Goal: Task Accomplishment & Management: Manage account settings

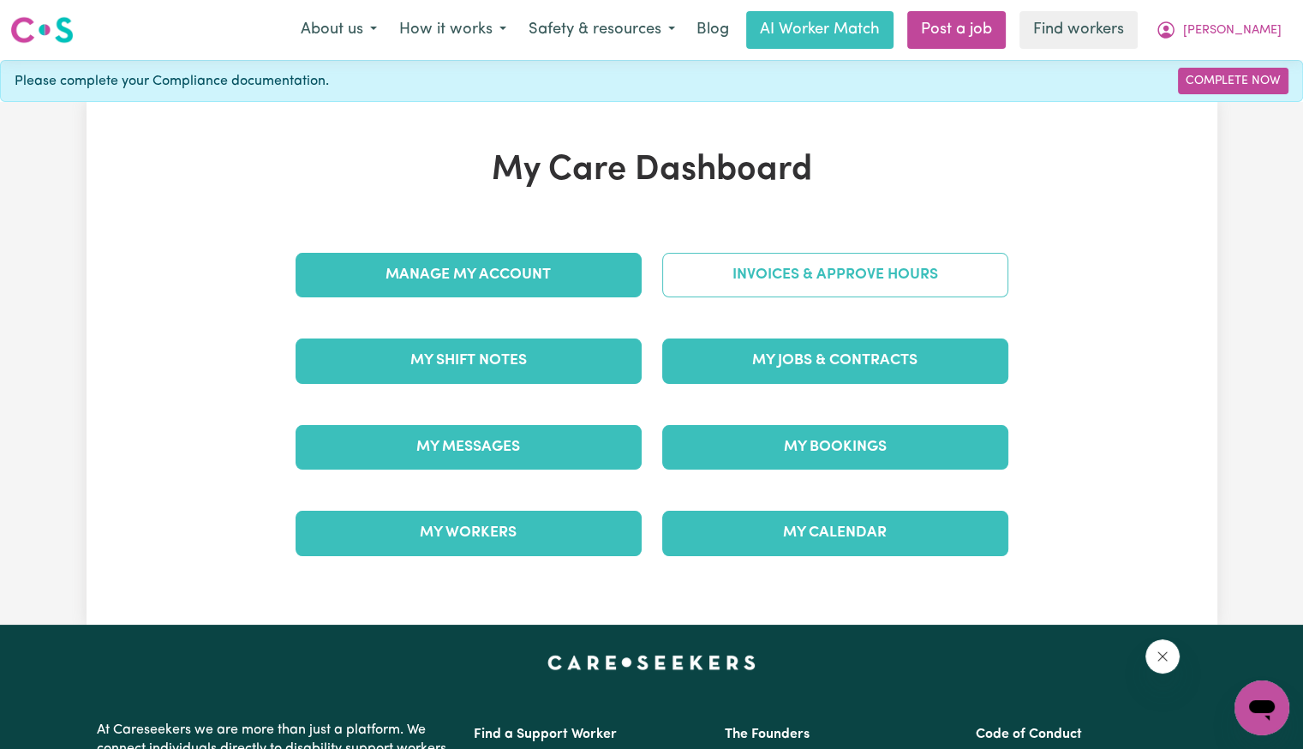
click at [842, 266] on link "Invoices & Approve Hours" at bounding box center [835, 275] width 346 height 45
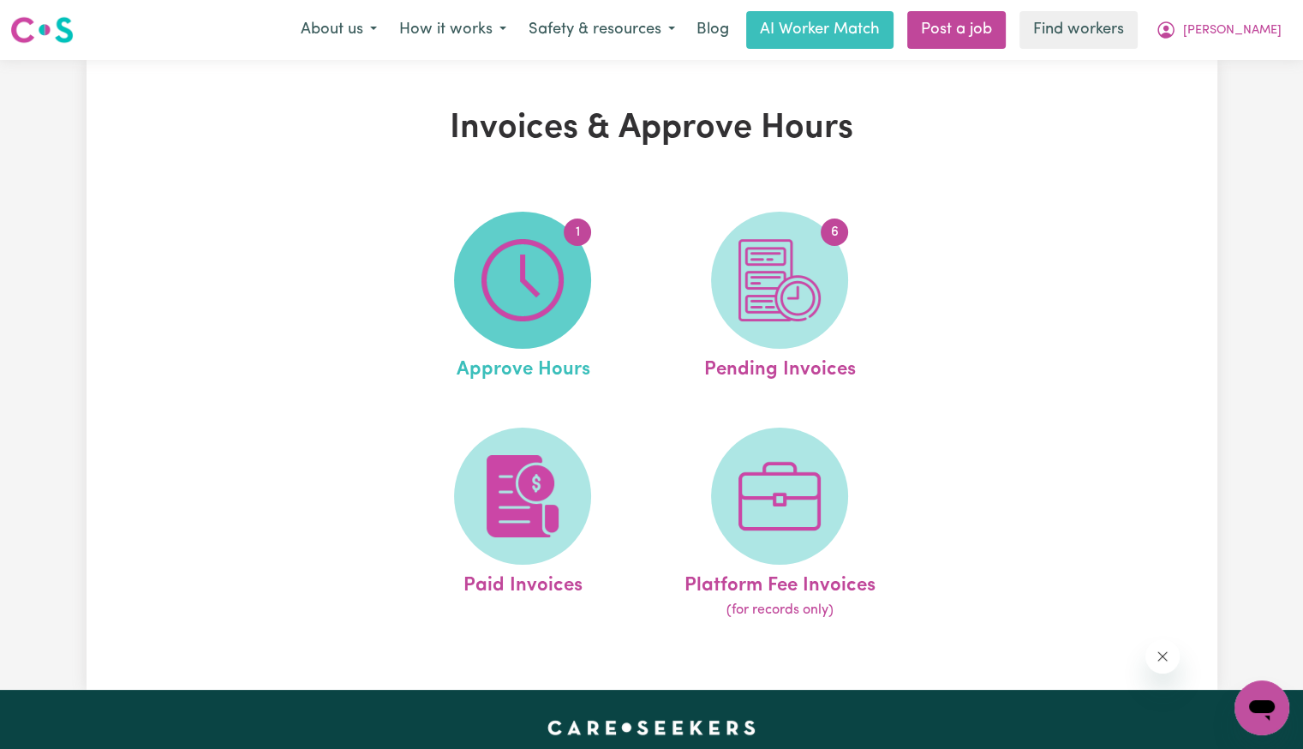
click at [521, 277] on img at bounding box center [523, 280] width 82 height 82
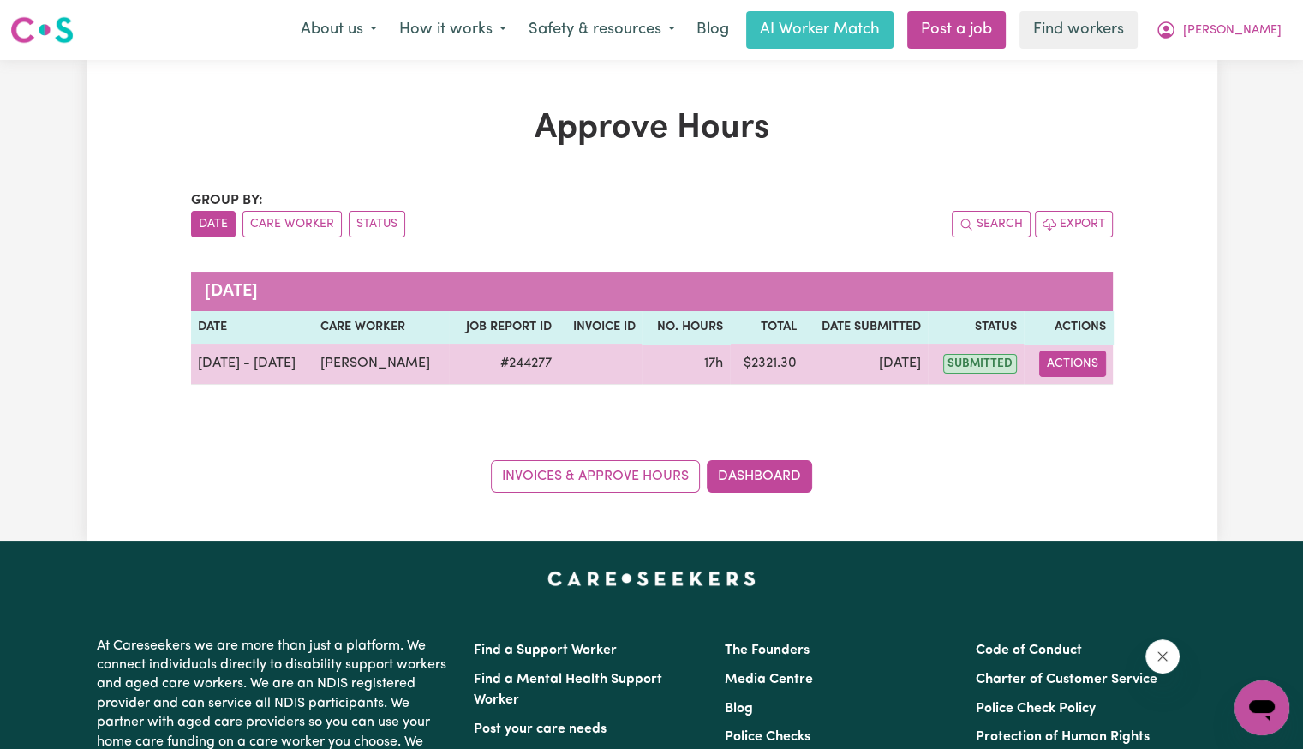
click at [1081, 367] on button "Actions" at bounding box center [1072, 363] width 67 height 27
click at [1087, 405] on link "View Job Report" at bounding box center [1116, 403] width 147 height 34
select select "pm"
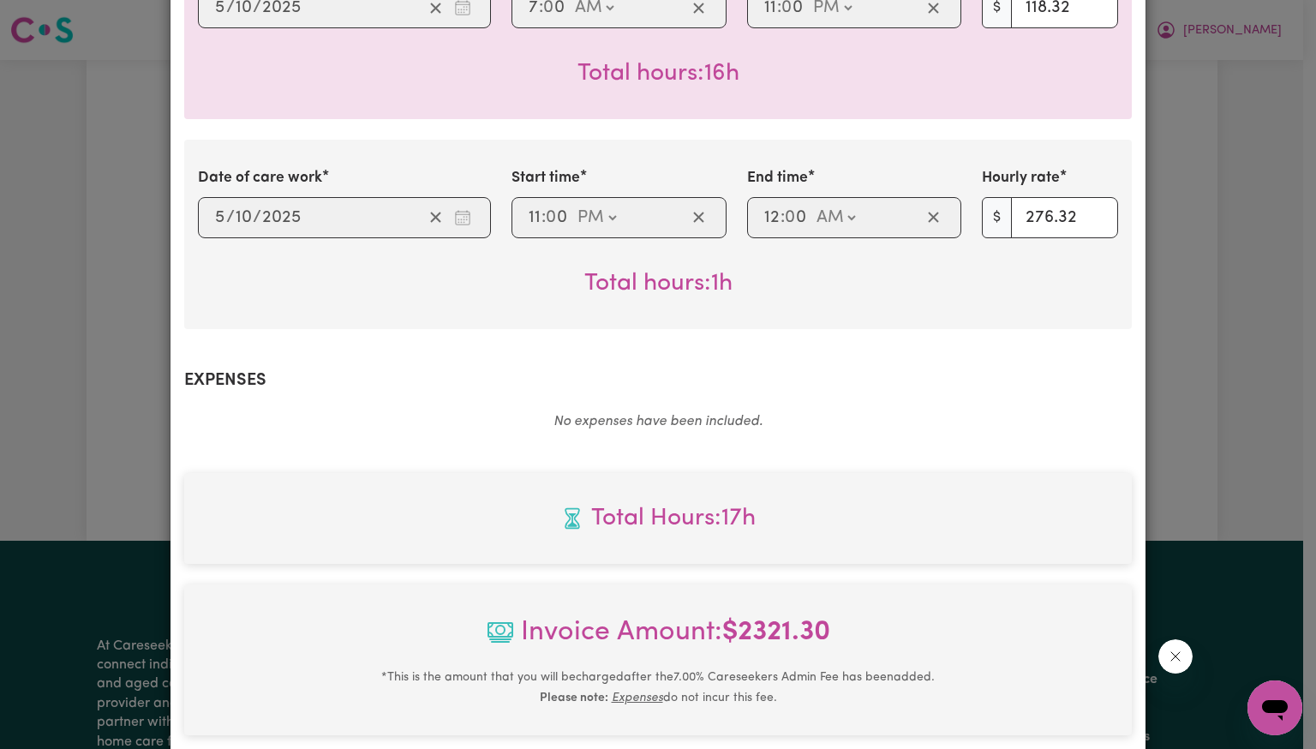
scroll to position [805, 0]
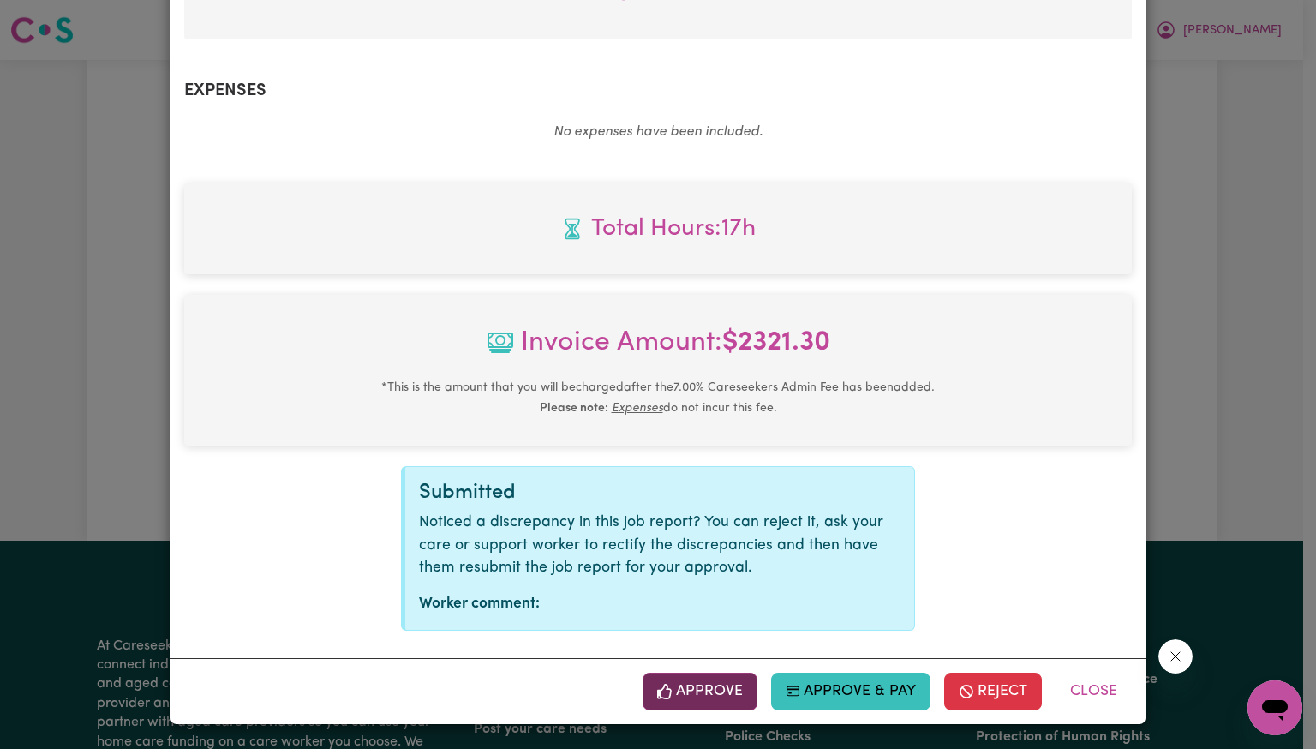
click at [734, 681] on button "Approve" at bounding box center [700, 692] width 115 height 38
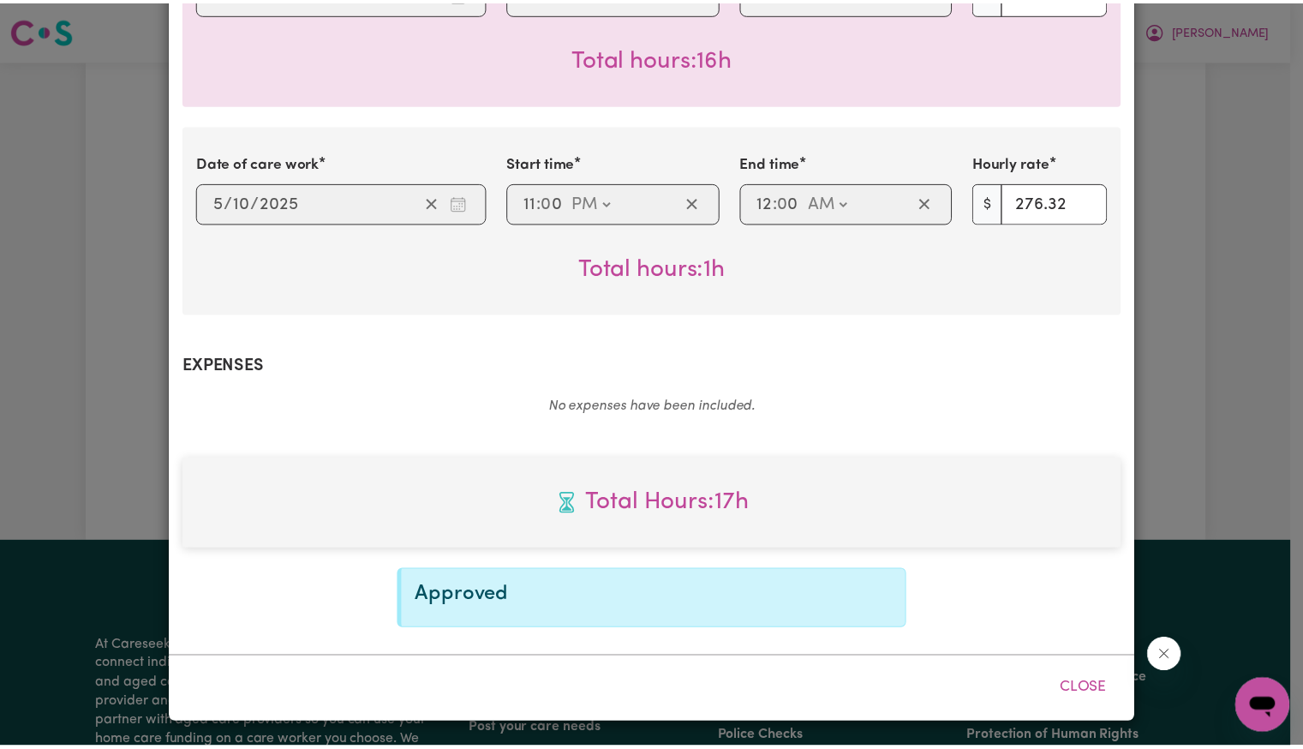
scroll to position [528, 0]
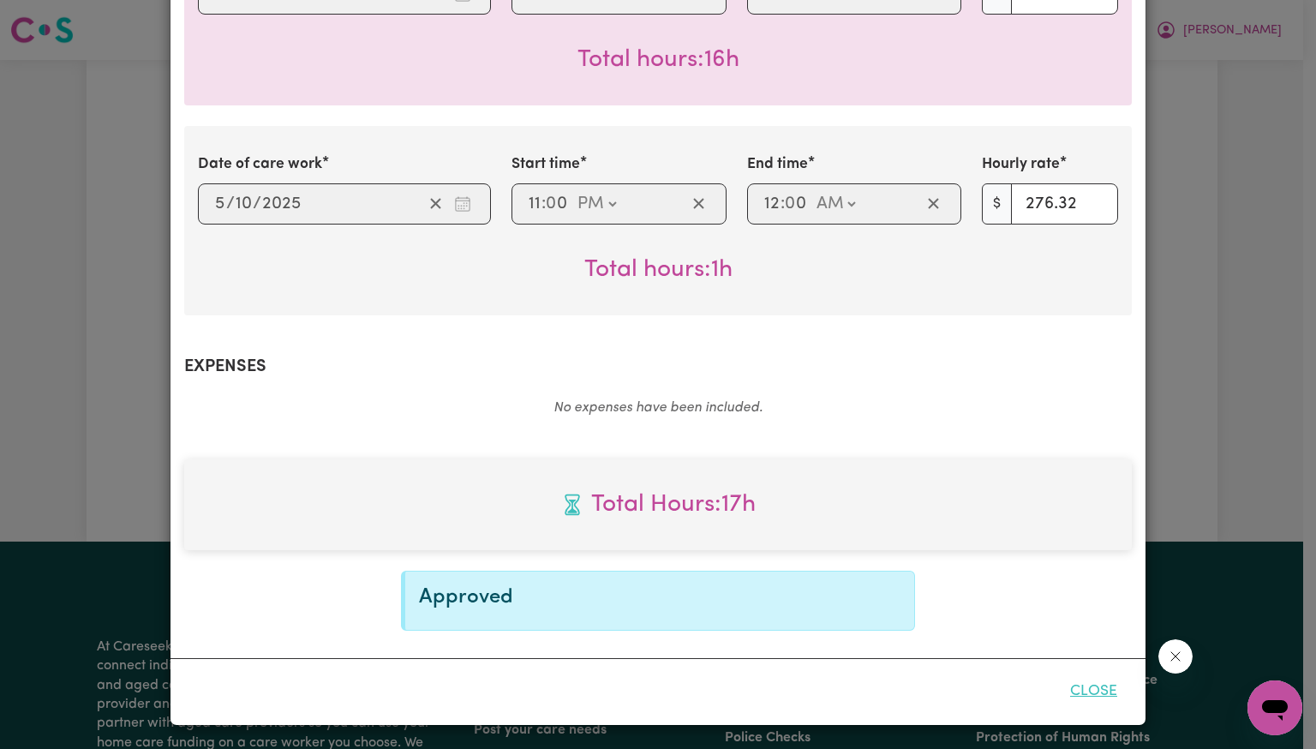
click at [1081, 691] on button "Close" at bounding box center [1094, 692] width 76 height 38
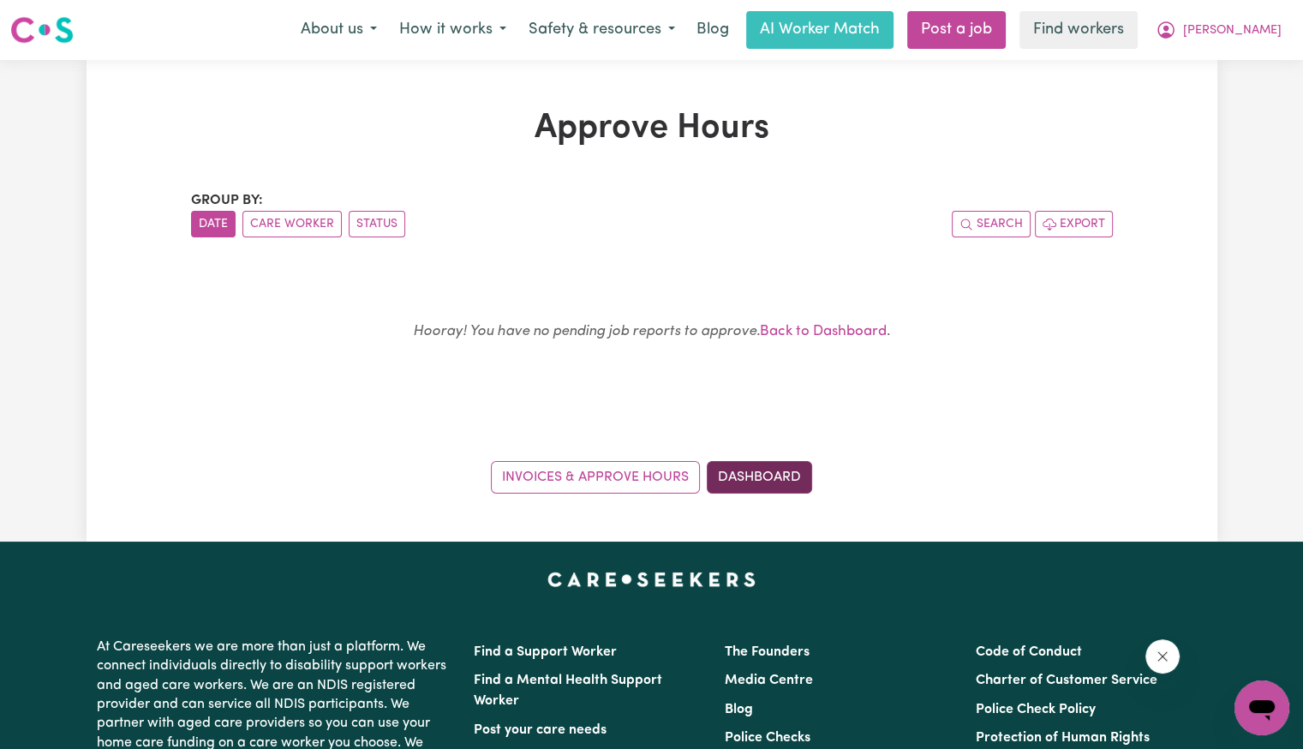
click at [788, 470] on link "Dashboard" at bounding box center [759, 477] width 105 height 33
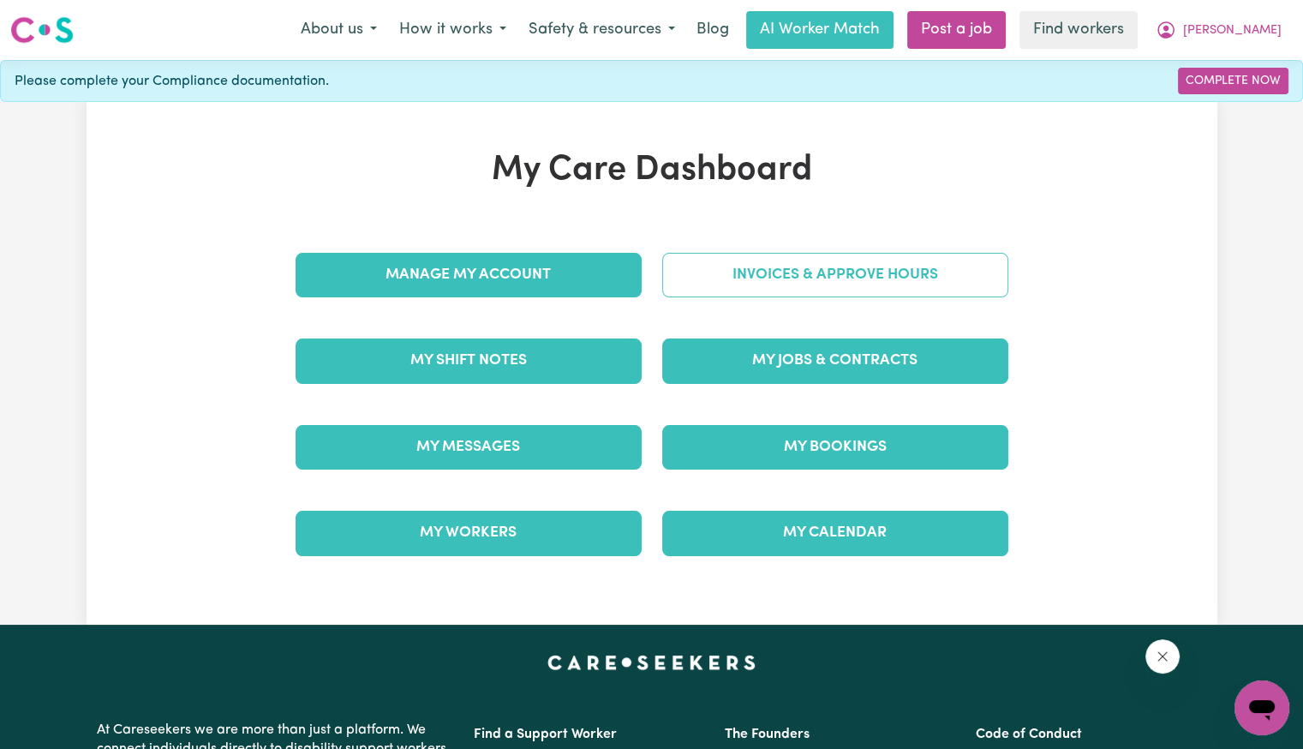
click at [784, 272] on link "Invoices & Approve Hours" at bounding box center [835, 275] width 346 height 45
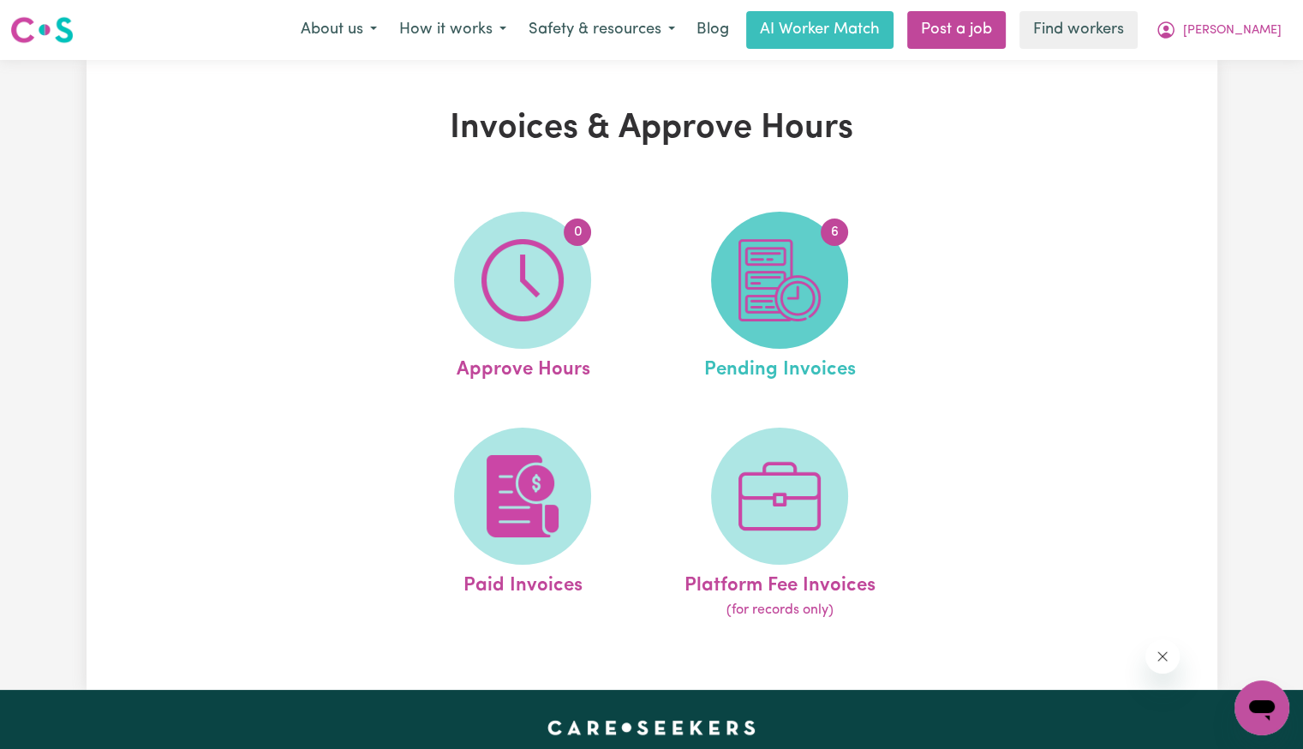
click at [771, 309] on img at bounding box center [780, 280] width 82 height 82
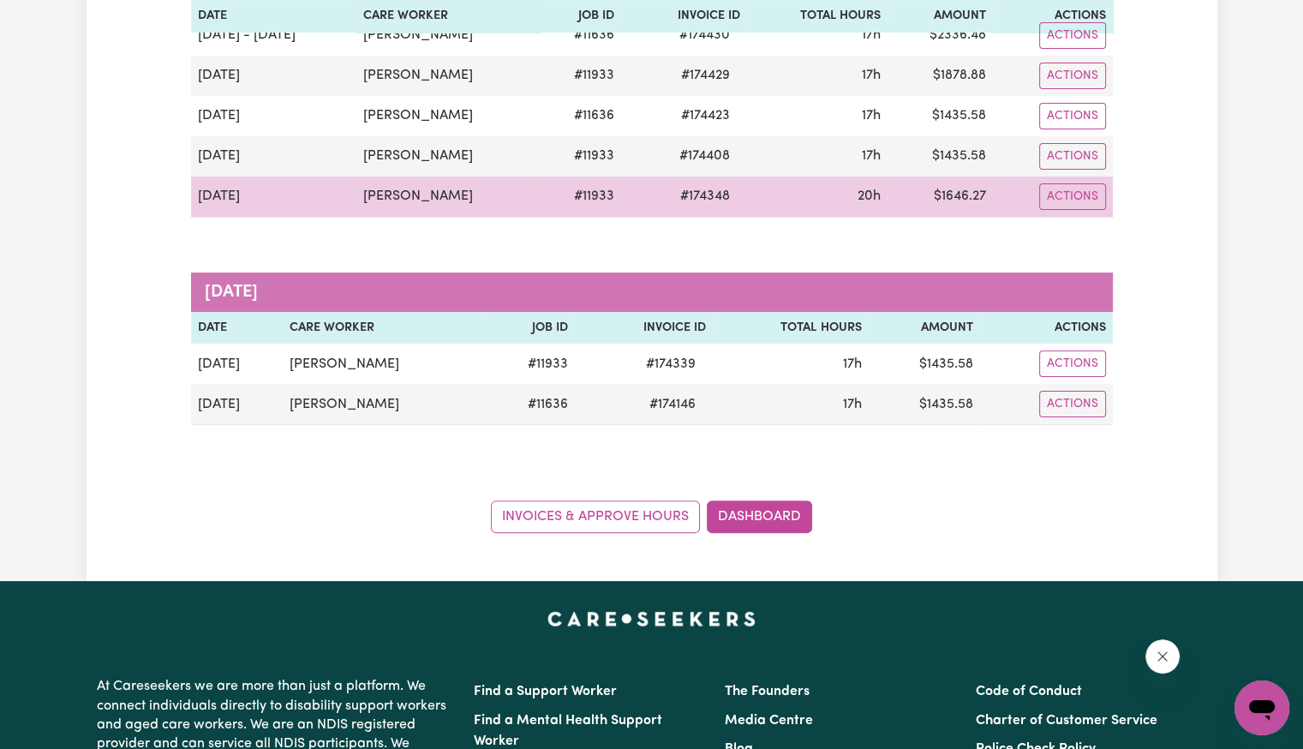
scroll to position [343, 0]
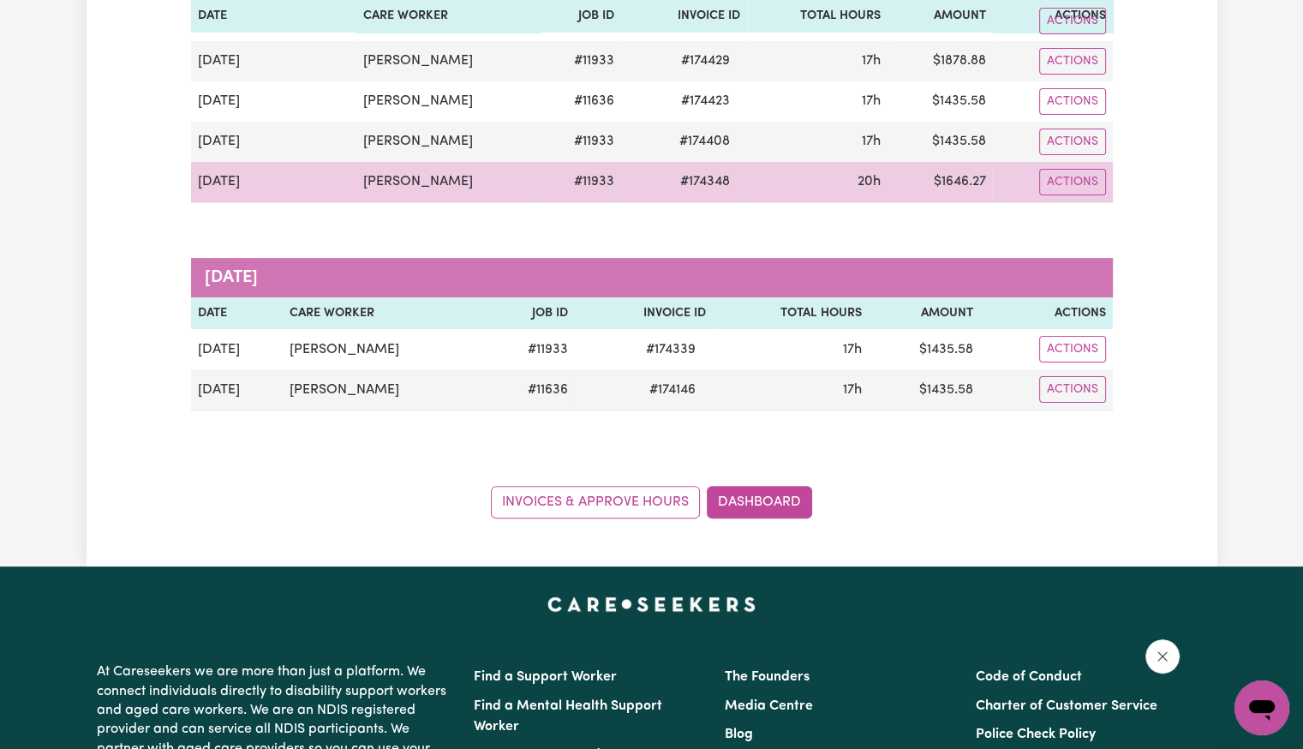
click at [682, 176] on span "# 174348" at bounding box center [705, 181] width 70 height 21
copy span "174348"
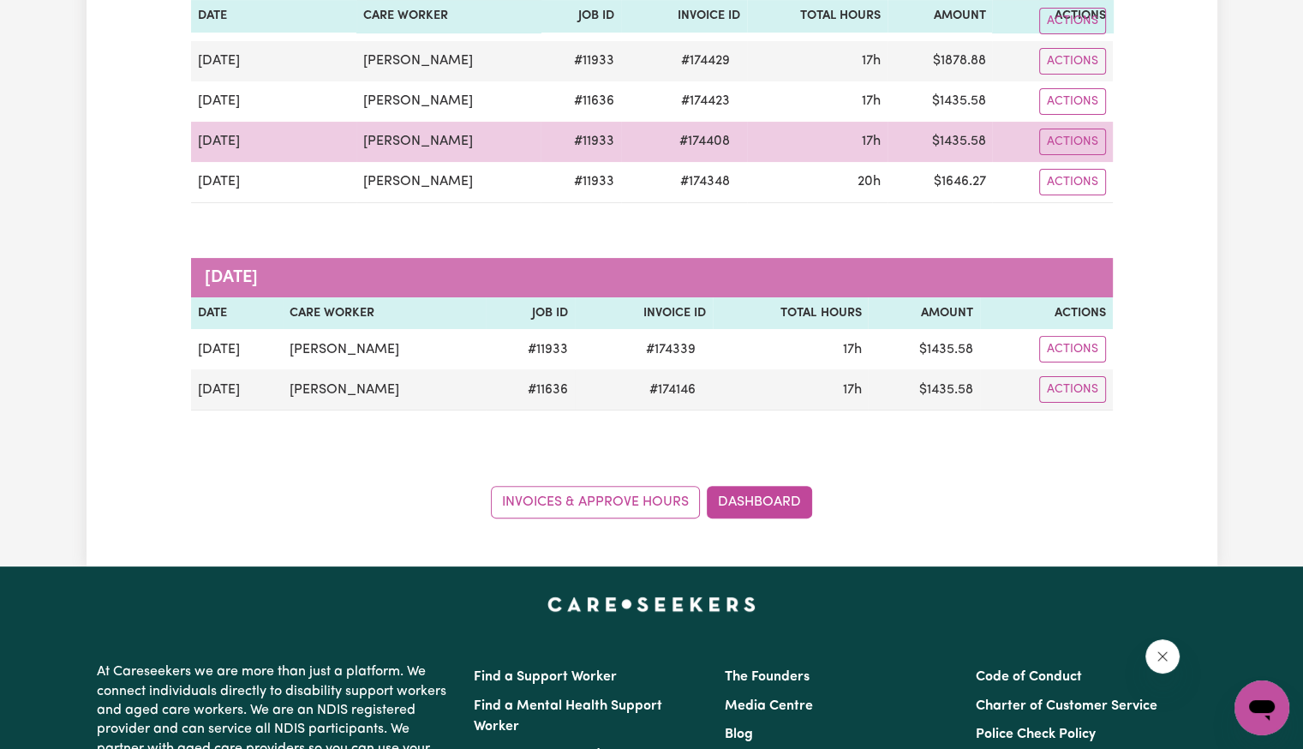
click at [702, 141] on span "# 174408" at bounding box center [704, 141] width 71 height 21
click at [701, 142] on span "# 174408" at bounding box center [704, 141] width 71 height 21
copy span "174408"
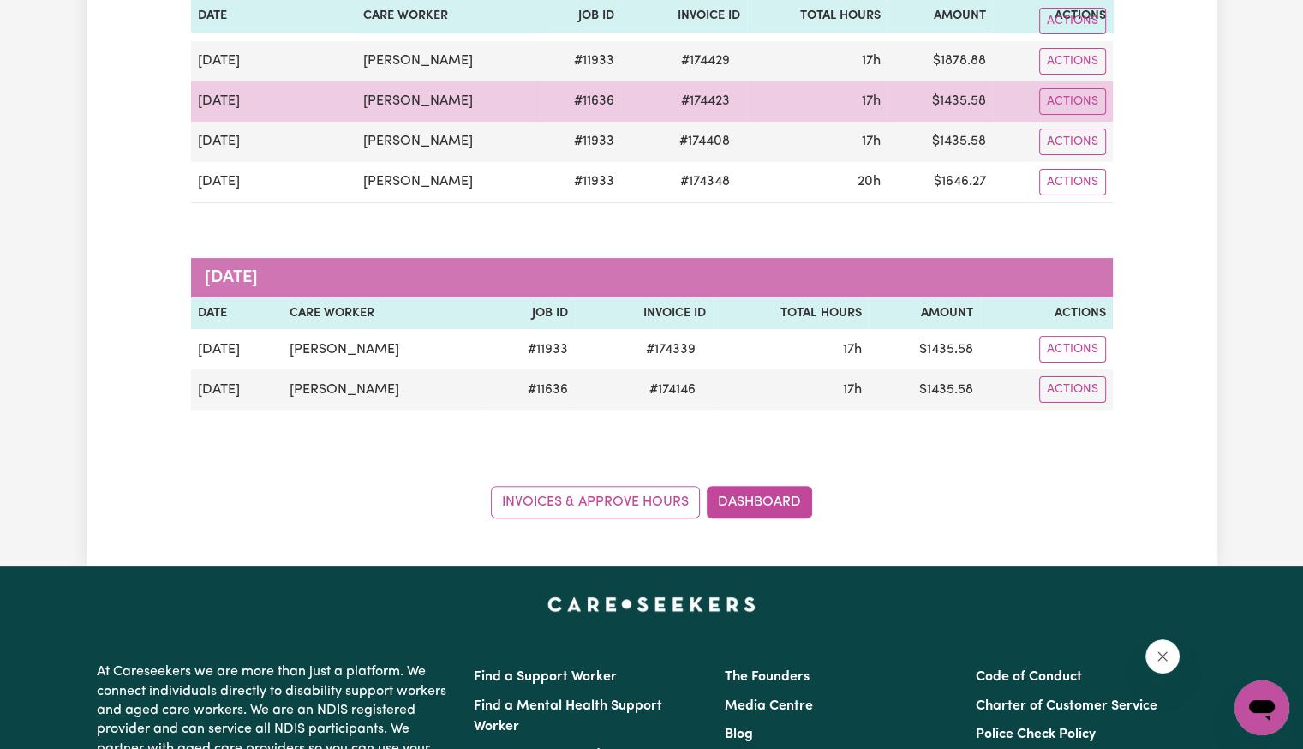
click at [692, 99] on span "# 174423" at bounding box center [705, 101] width 69 height 21
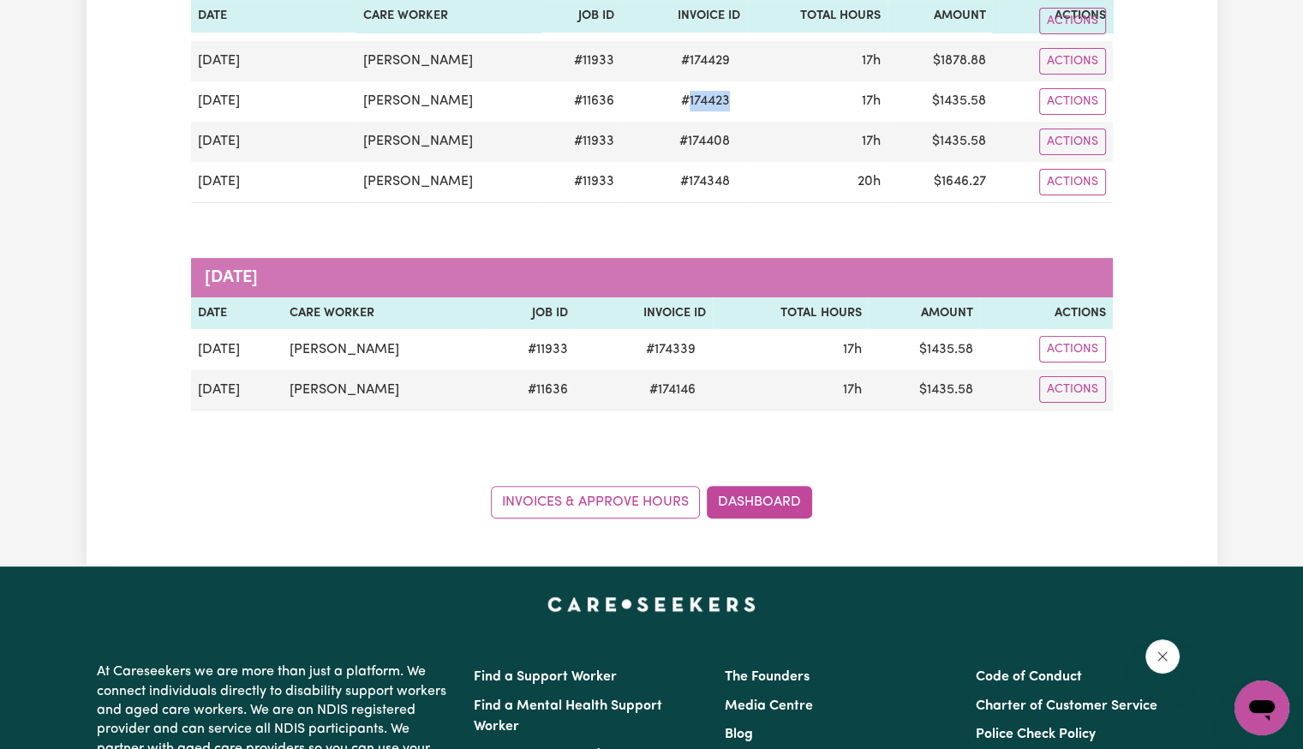
copy span "174423"
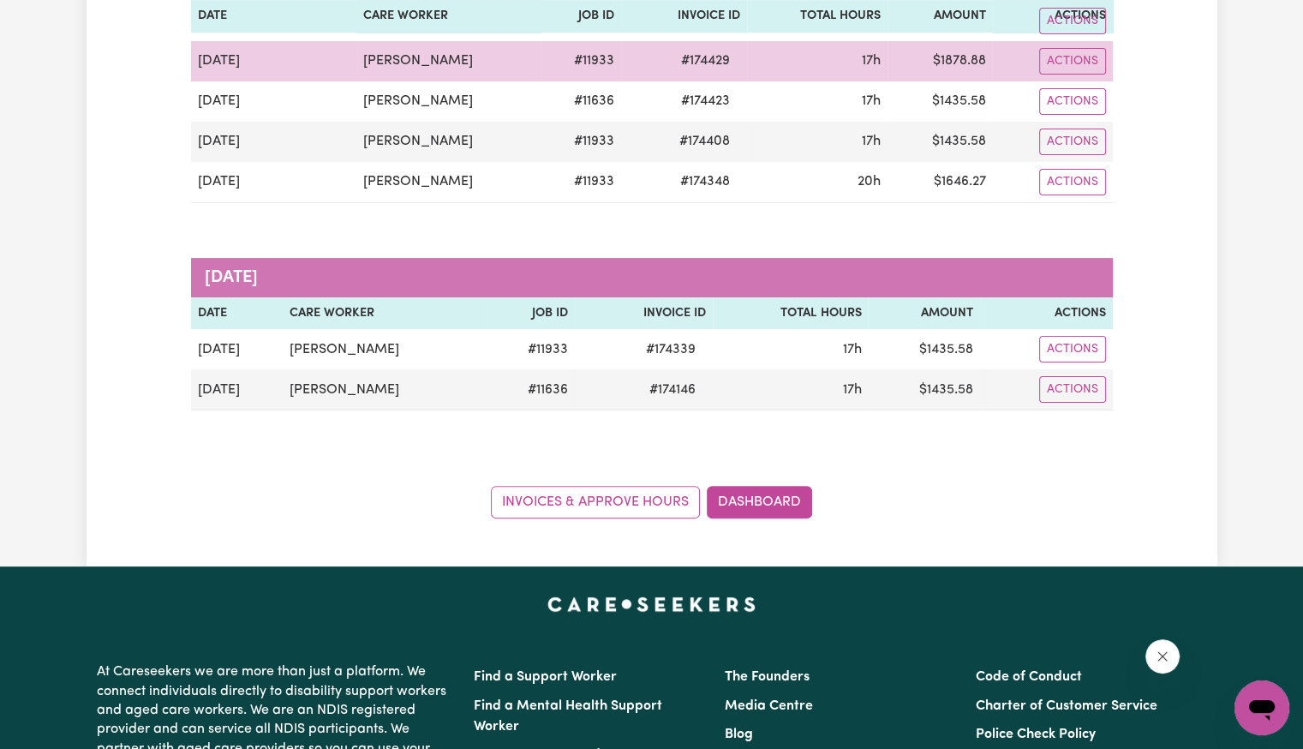
click at [692, 60] on span "# 174429" at bounding box center [705, 61] width 69 height 21
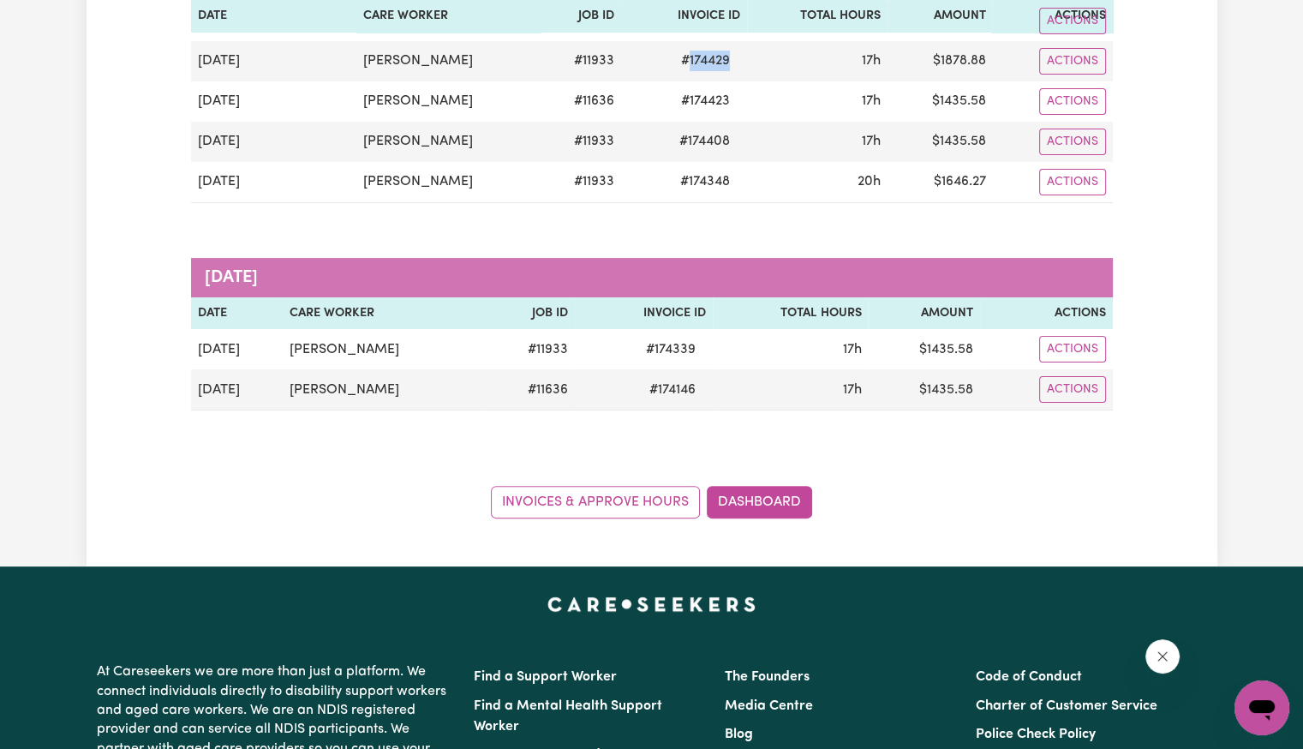
copy span "174429"
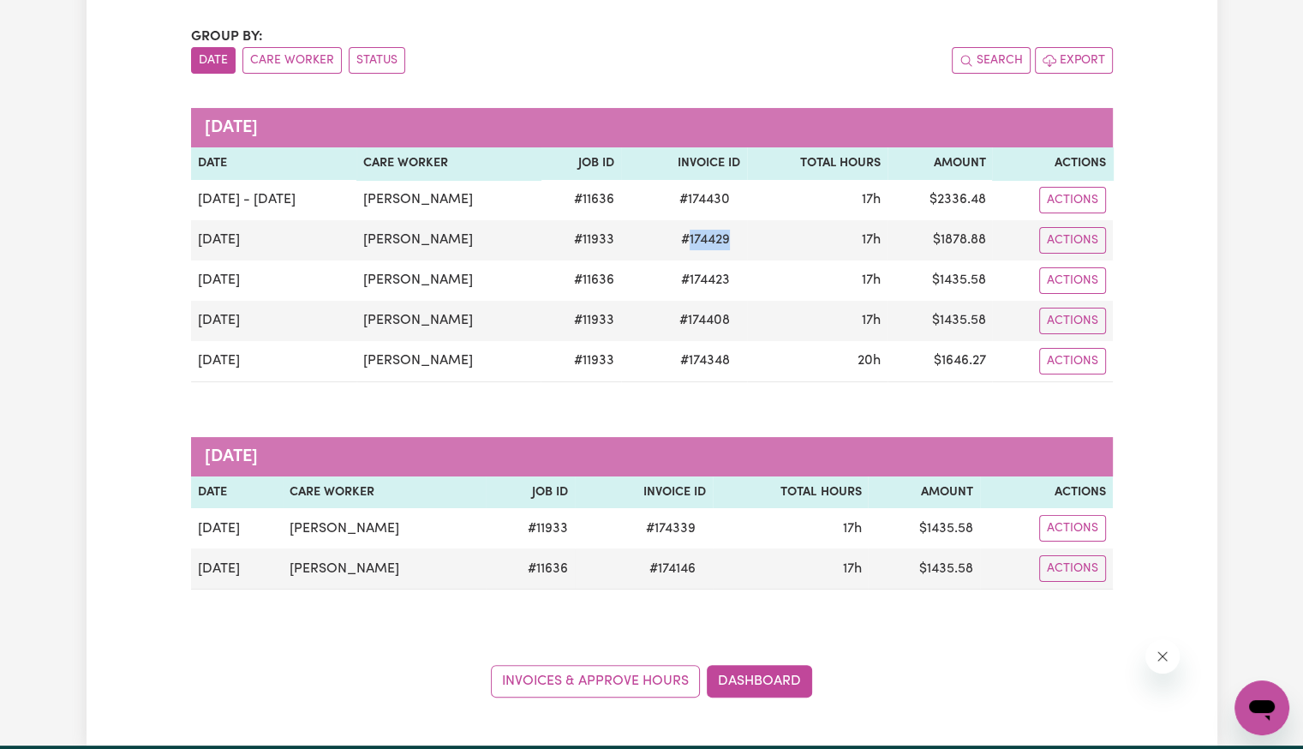
scroll to position [0, 0]
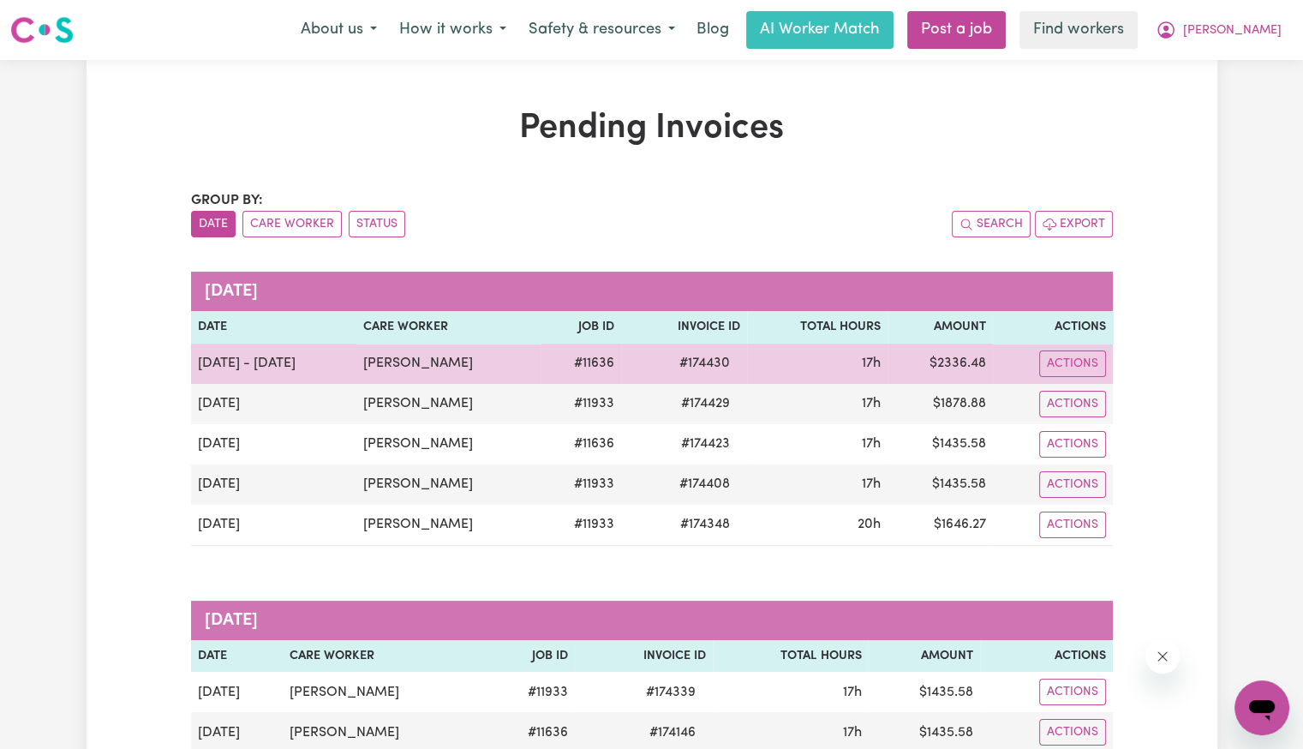
click at [696, 368] on span "# 174430" at bounding box center [704, 363] width 71 height 21
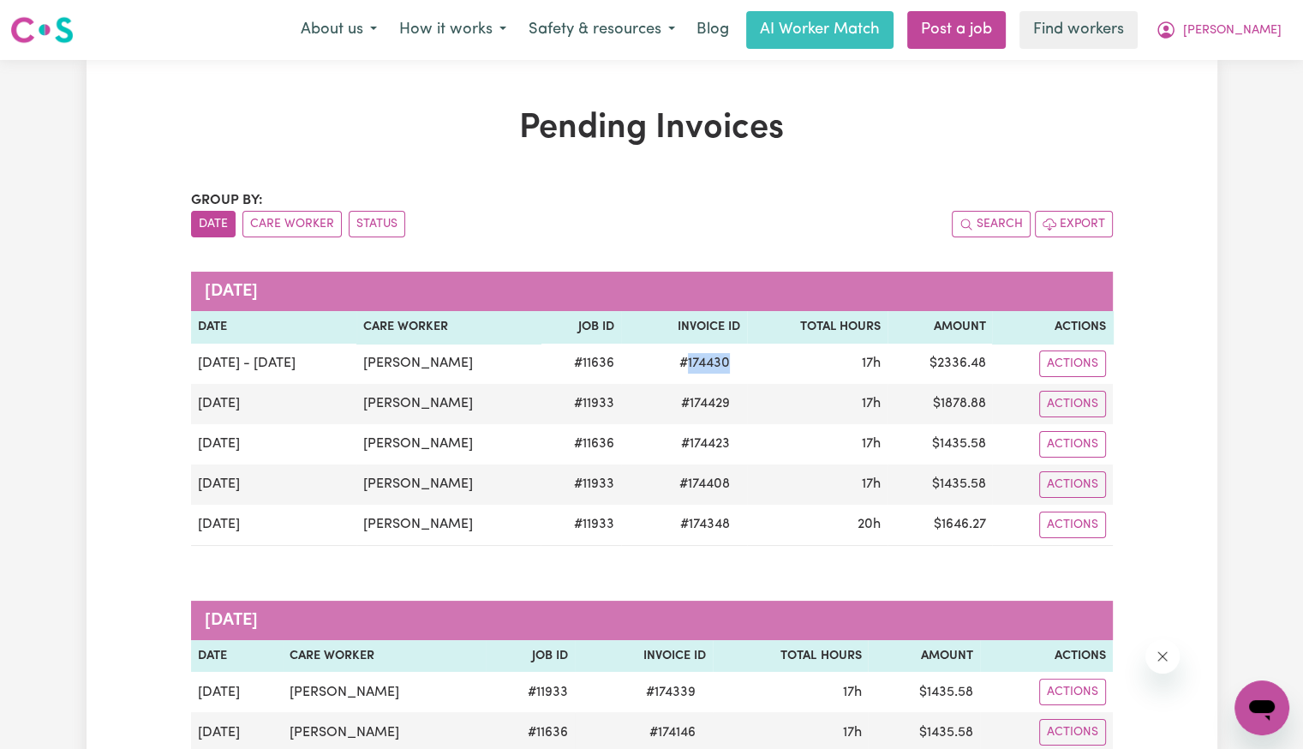
copy span "174430"
click at [1267, 39] on span "[PERSON_NAME]" at bounding box center [1232, 30] width 99 height 19
click at [1208, 97] on link "Logout" at bounding box center [1224, 98] width 135 height 33
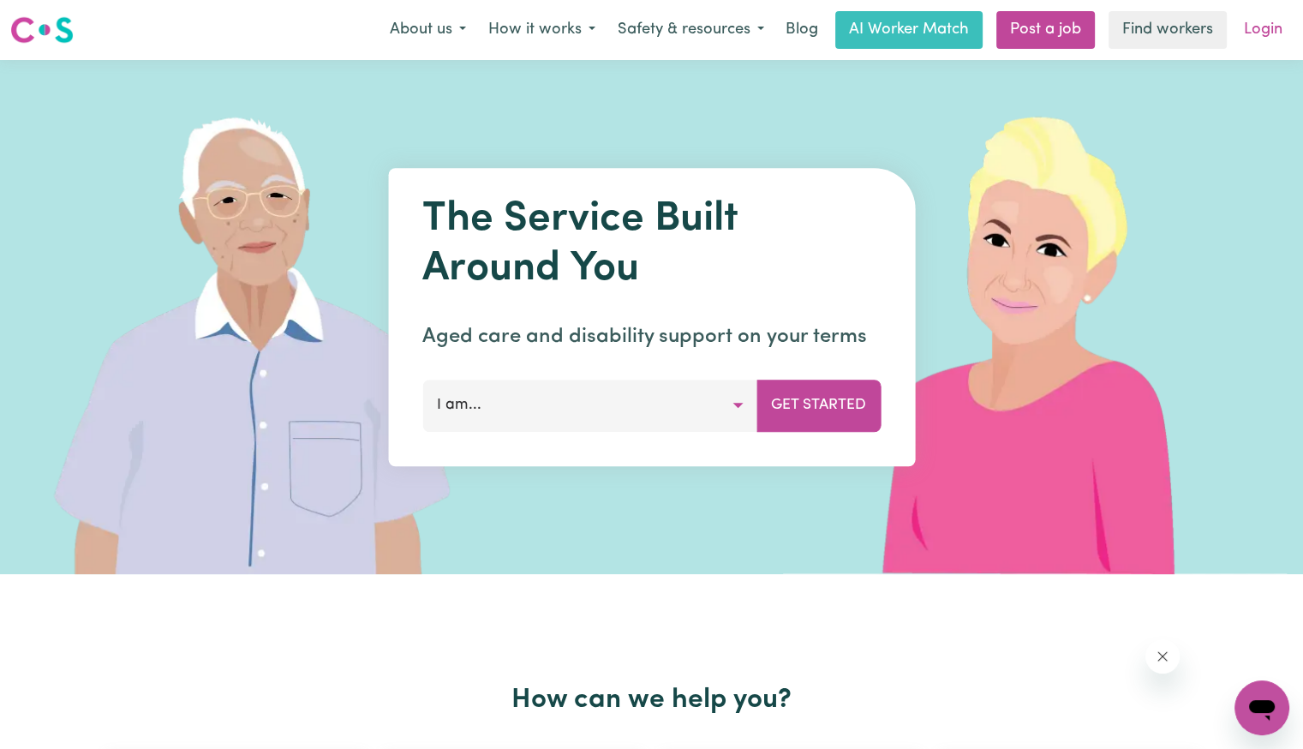
click at [1238, 31] on link "Login" at bounding box center [1263, 30] width 59 height 38
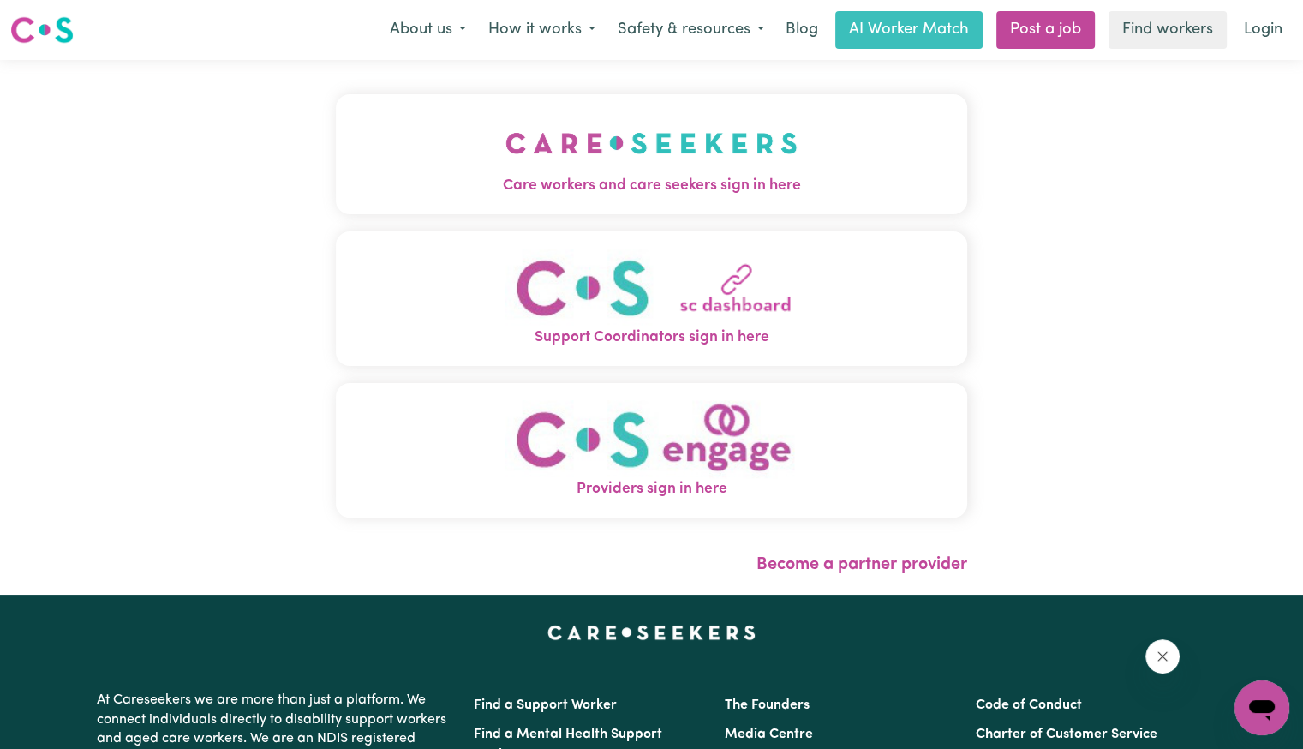
click at [590, 172] on img "Care workers and care seekers sign in here" at bounding box center [652, 142] width 292 height 63
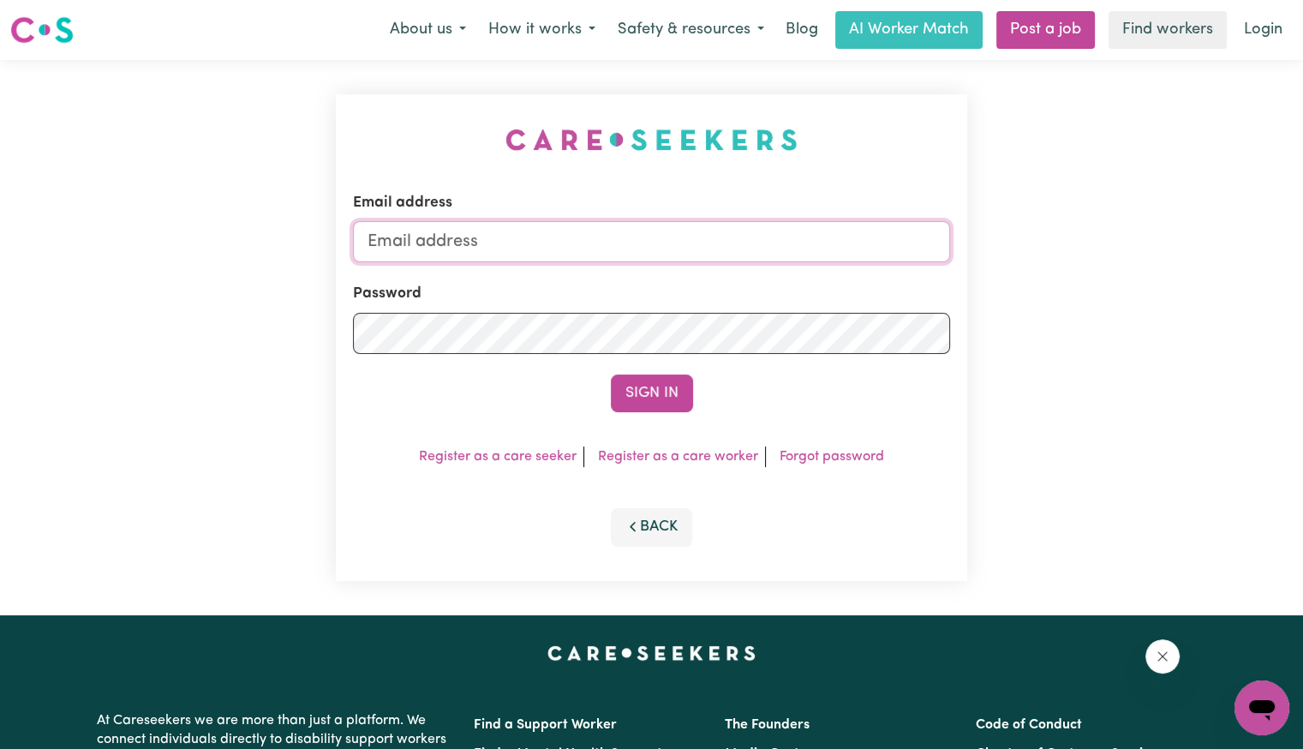
click at [634, 225] on input "Email address" at bounding box center [651, 241] width 597 height 41
drag, startPoint x: 461, startPoint y: 240, endPoint x: 973, endPoint y: 238, distance: 511.6
click at [973, 241] on div "Email address [EMAIL_ADDRESS][DOMAIN_NAME] Password Sign In Register as a care …" at bounding box center [652, 337] width 652 height 555
type input "[EMAIL_ADDRESS][DOMAIN_NAME]"
click at [611, 374] on button "Sign In" at bounding box center [652, 393] width 82 height 38
